Goal: Transaction & Acquisition: Purchase product/service

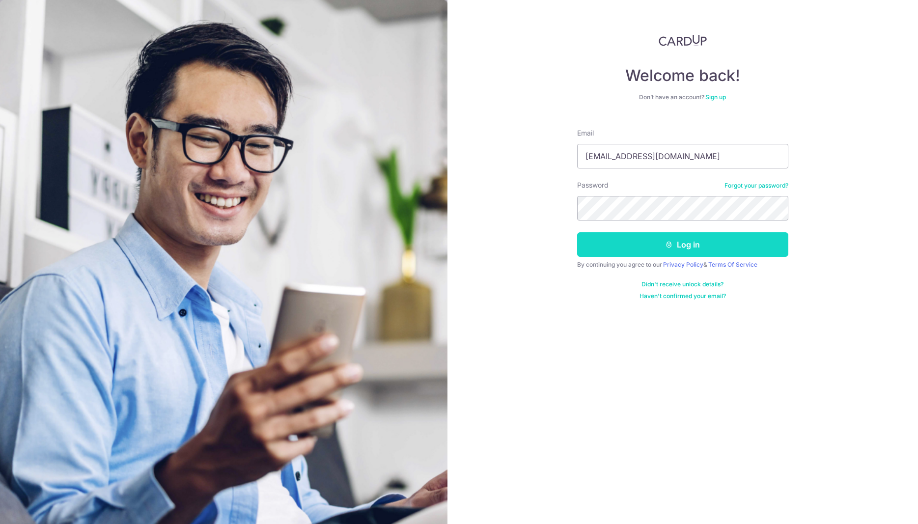
click at [694, 241] on button "Log in" at bounding box center [682, 244] width 211 height 25
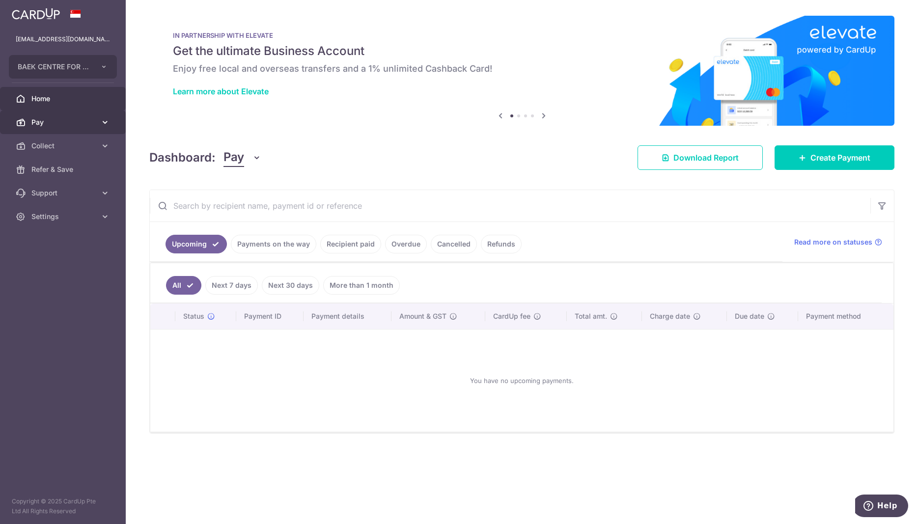
click at [52, 122] on span "Pay" at bounding box center [63, 122] width 65 height 10
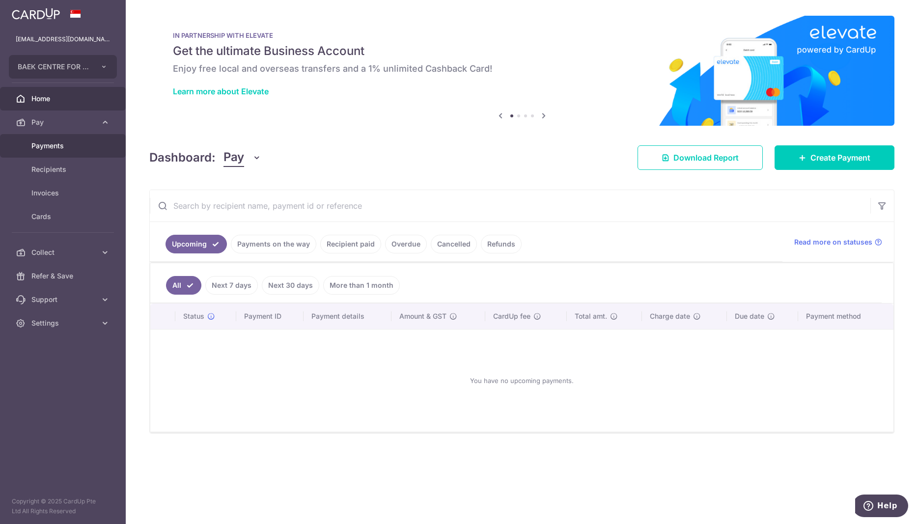
click at [49, 141] on span "Payments" at bounding box center [63, 146] width 65 height 10
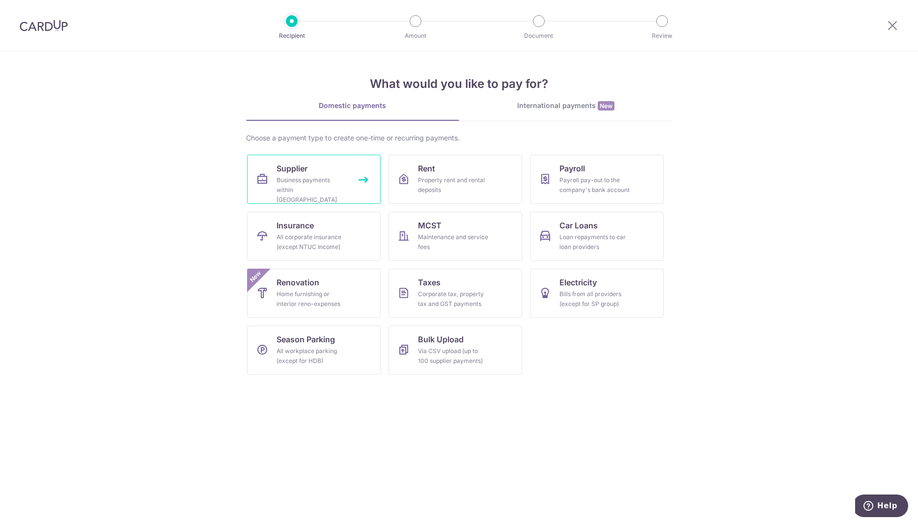
click at [359, 180] on link "Supplier Business payments within [GEOGRAPHIC_DATA]" at bounding box center [314, 179] width 134 height 49
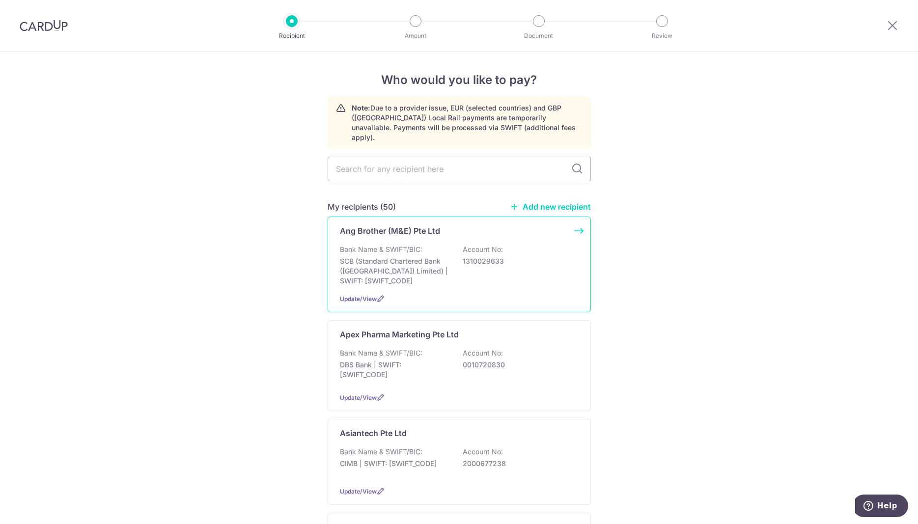
click at [583, 221] on div "Ang Brother (M&E) Pte Ltd Bank Name & SWIFT/BIC: SCB (Standard Chartered Bank (…" at bounding box center [459, 265] width 263 height 96
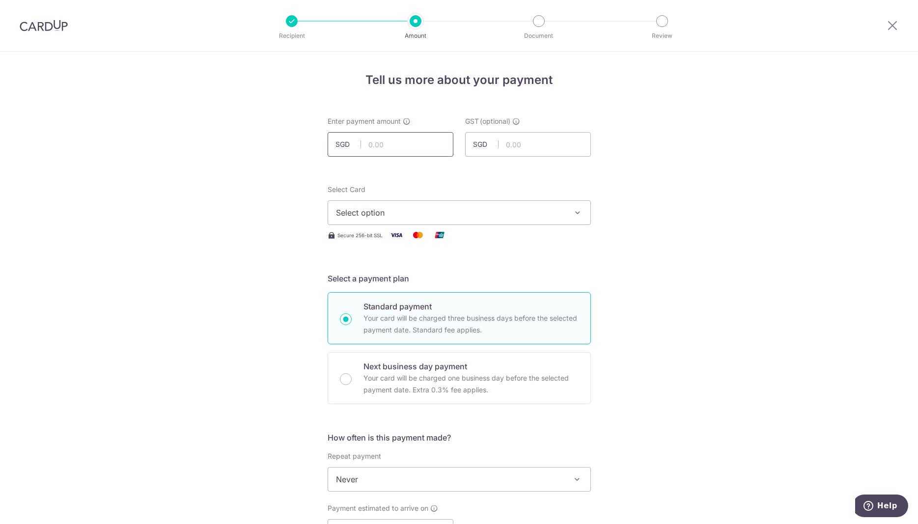
click at [399, 137] on input "text" at bounding box center [391, 144] width 126 height 25
type input "490.50"
click at [438, 215] on span "Select option" at bounding box center [450, 213] width 229 height 12
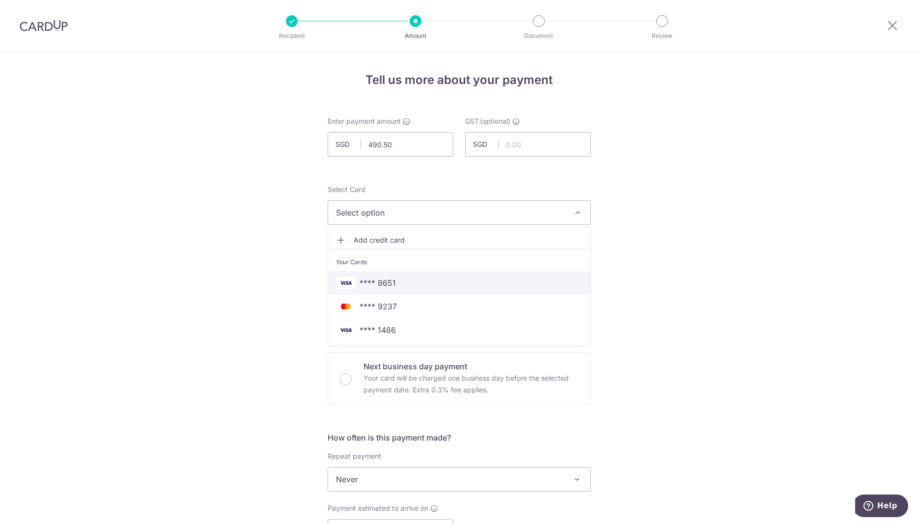
click at [393, 282] on span "**** 8651" at bounding box center [378, 283] width 36 height 12
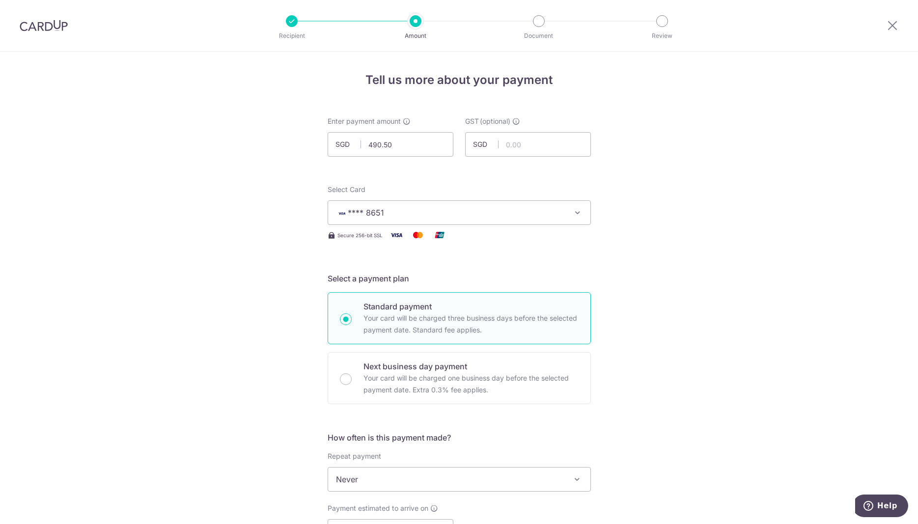
scroll to position [200, 0]
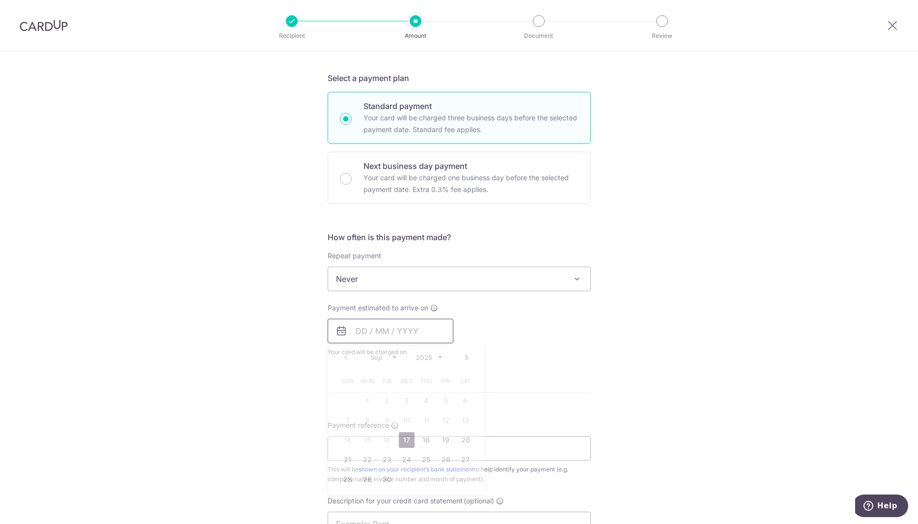
click at [386, 330] on input "text" at bounding box center [391, 331] width 126 height 25
click at [411, 440] on link "17" at bounding box center [407, 440] width 16 height 16
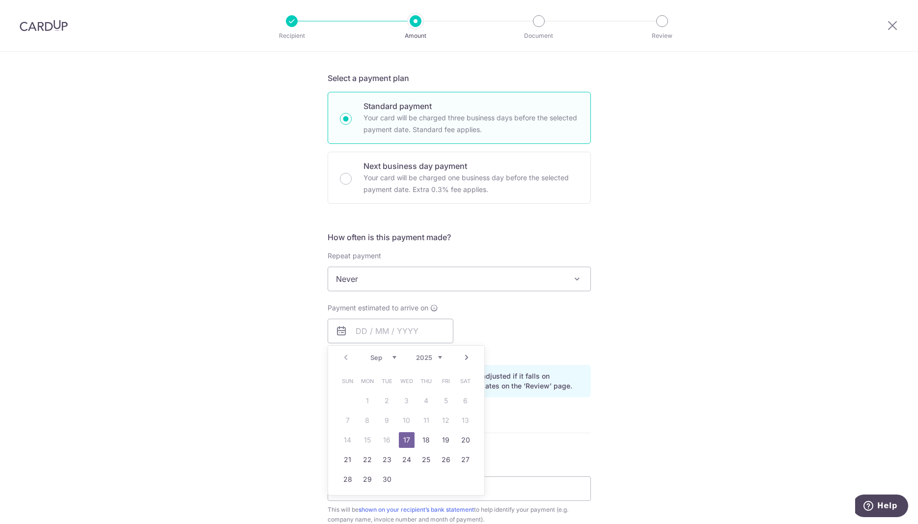
type input "17/09/2025"
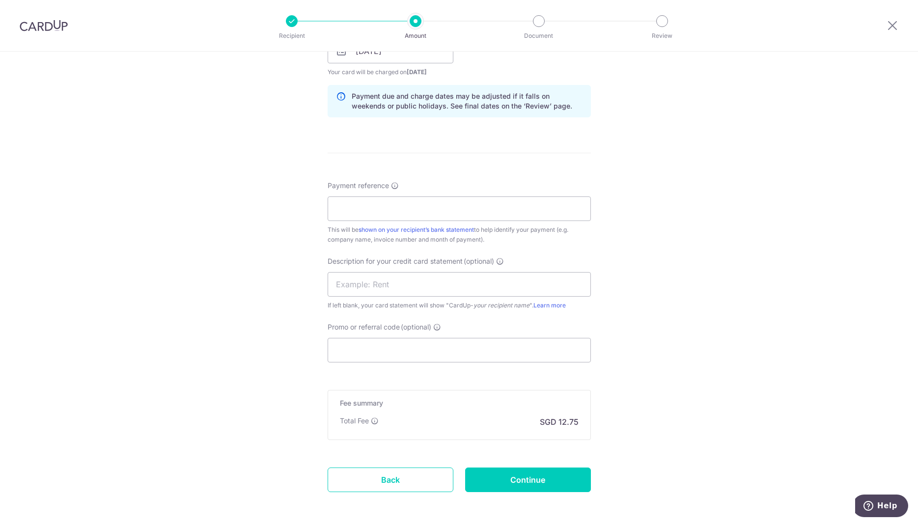
scroll to position [501, 0]
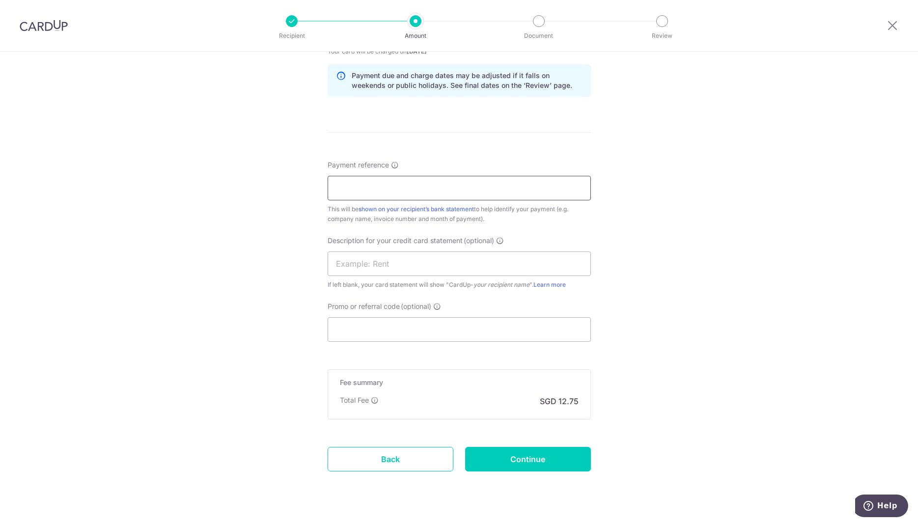
click at [394, 184] on input "Payment reference" at bounding box center [459, 188] width 263 height 25
paste input "ORIN-20151088"
type input "ORIN-20151088"
click at [370, 331] on input "Promo or referral code (optional)" at bounding box center [459, 329] width 263 height 25
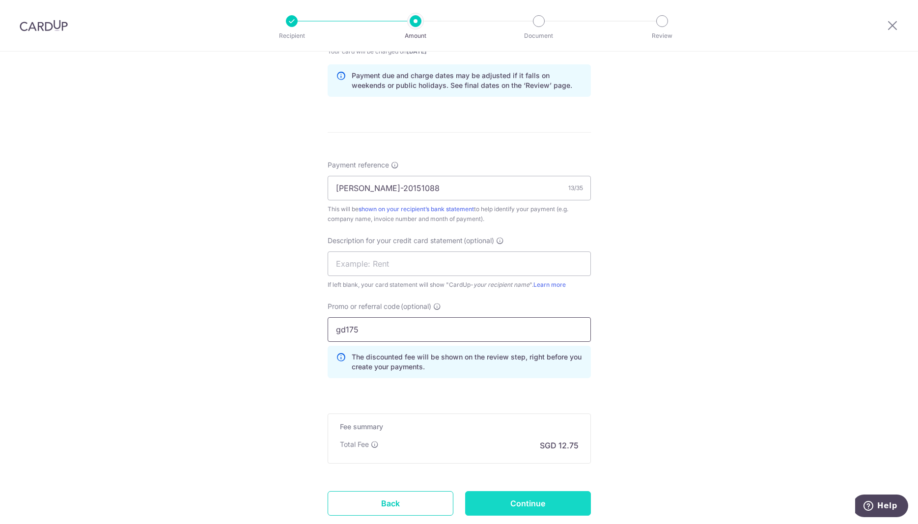
type input "gd175"
click at [523, 503] on input "Continue" at bounding box center [528, 503] width 126 height 25
type input "Create Schedule"
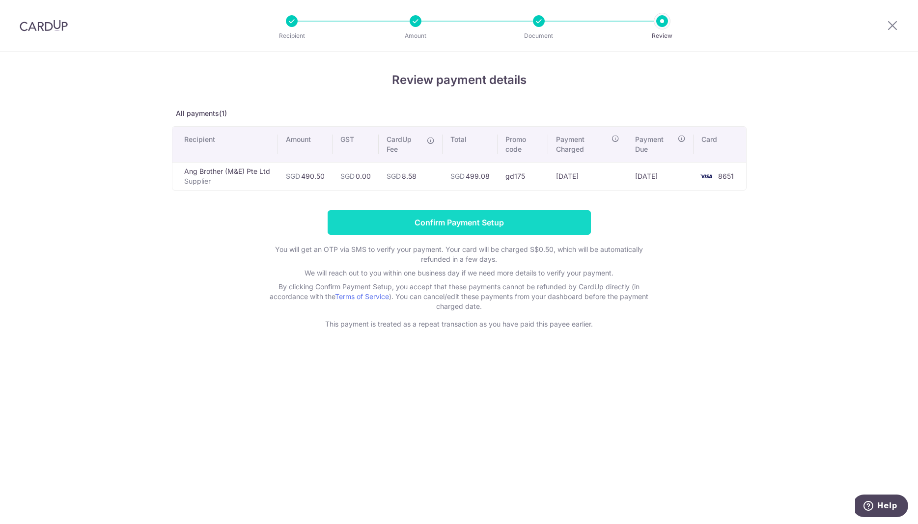
click at [461, 223] on input "Confirm Payment Setup" at bounding box center [459, 222] width 263 height 25
